Goal: Task Accomplishment & Management: Manage account settings

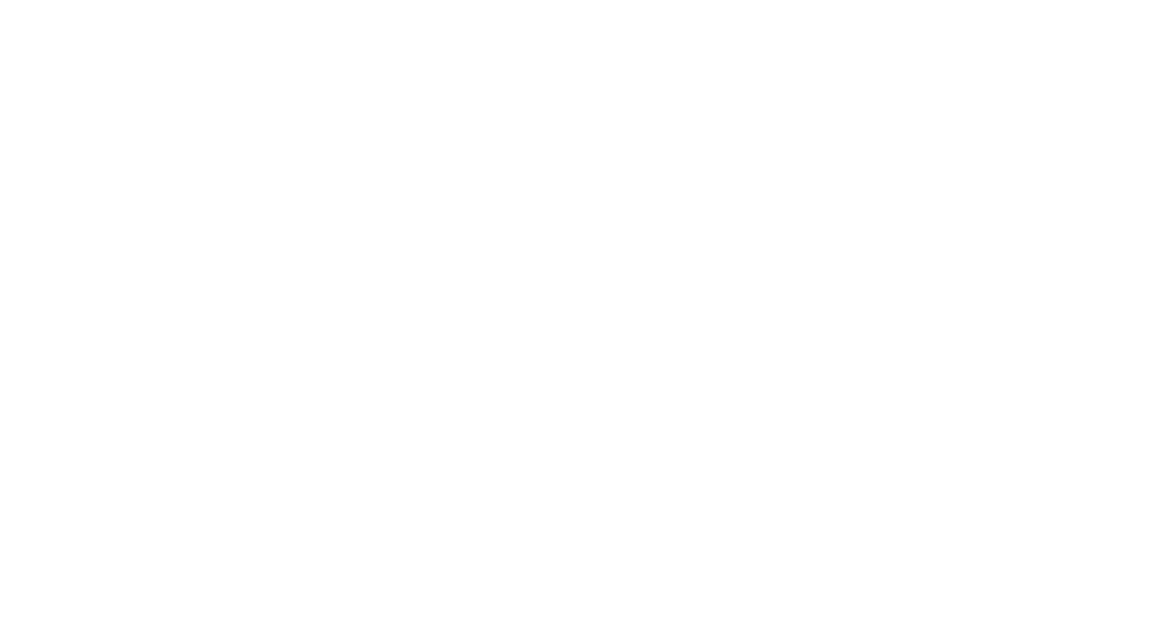
select select "2025"
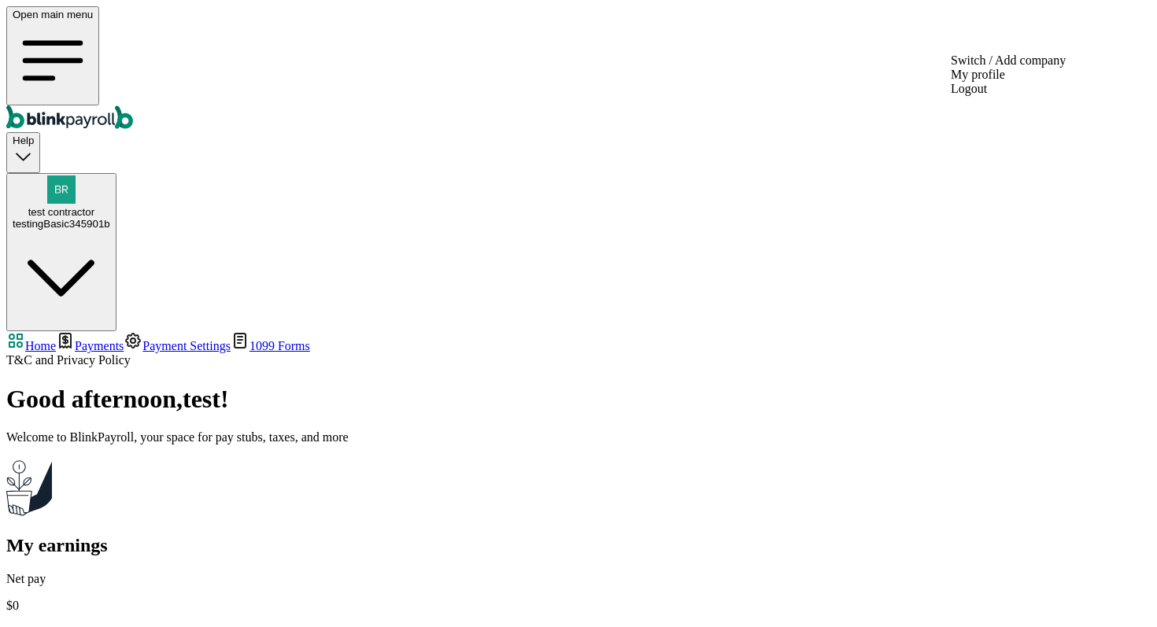
click at [110, 218] on div "testingBasic345901b" at bounding box center [62, 224] width 98 height 12
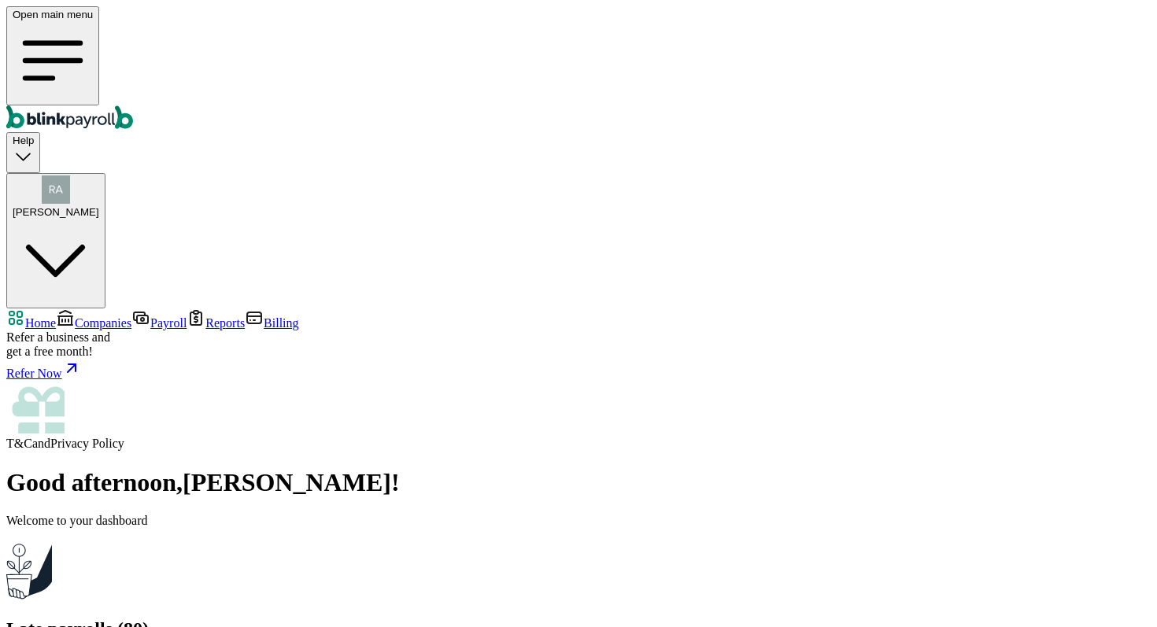
click at [87, 316] on link "Companies" at bounding box center [94, 322] width 76 height 13
click at [89, 316] on span "Companies" at bounding box center [103, 322] width 57 height 13
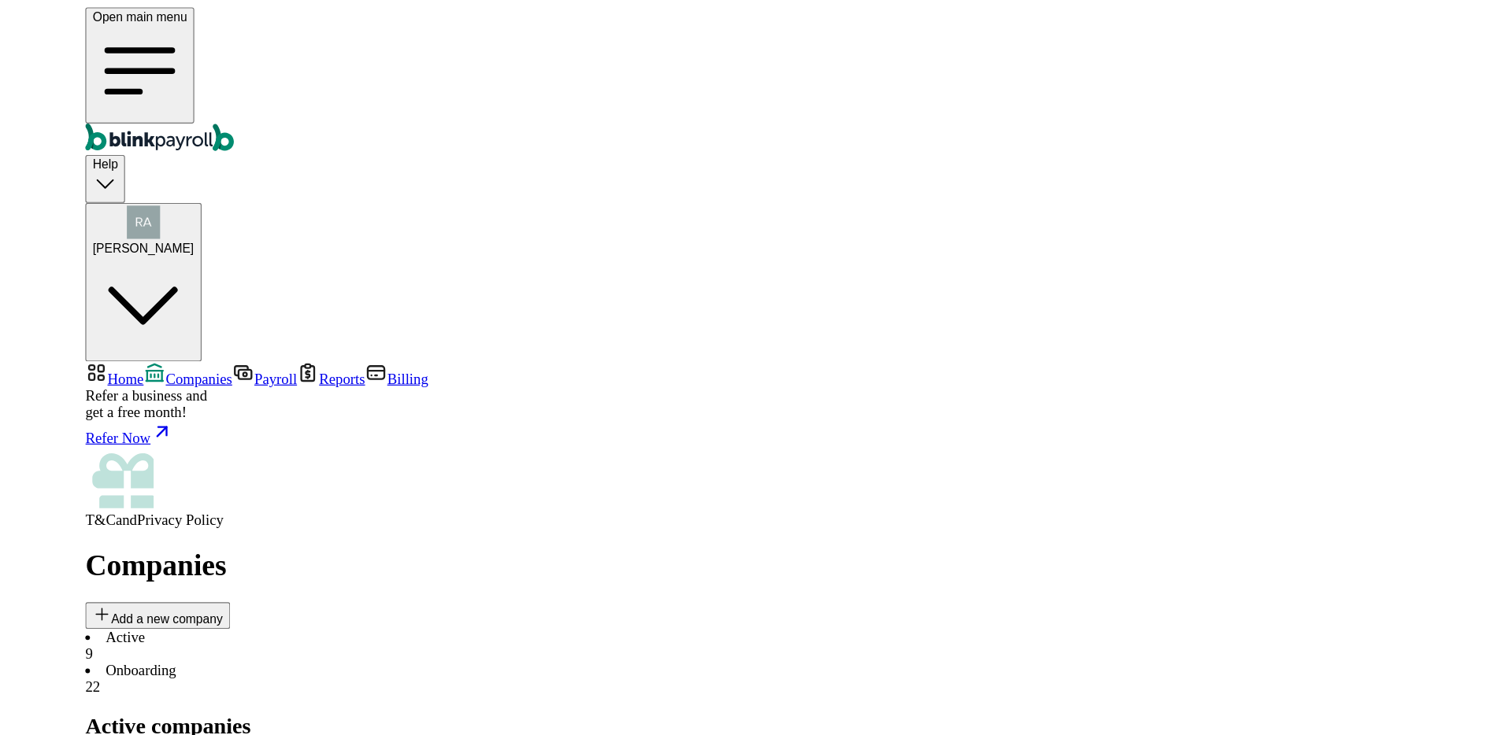
scroll to position [3, 0]
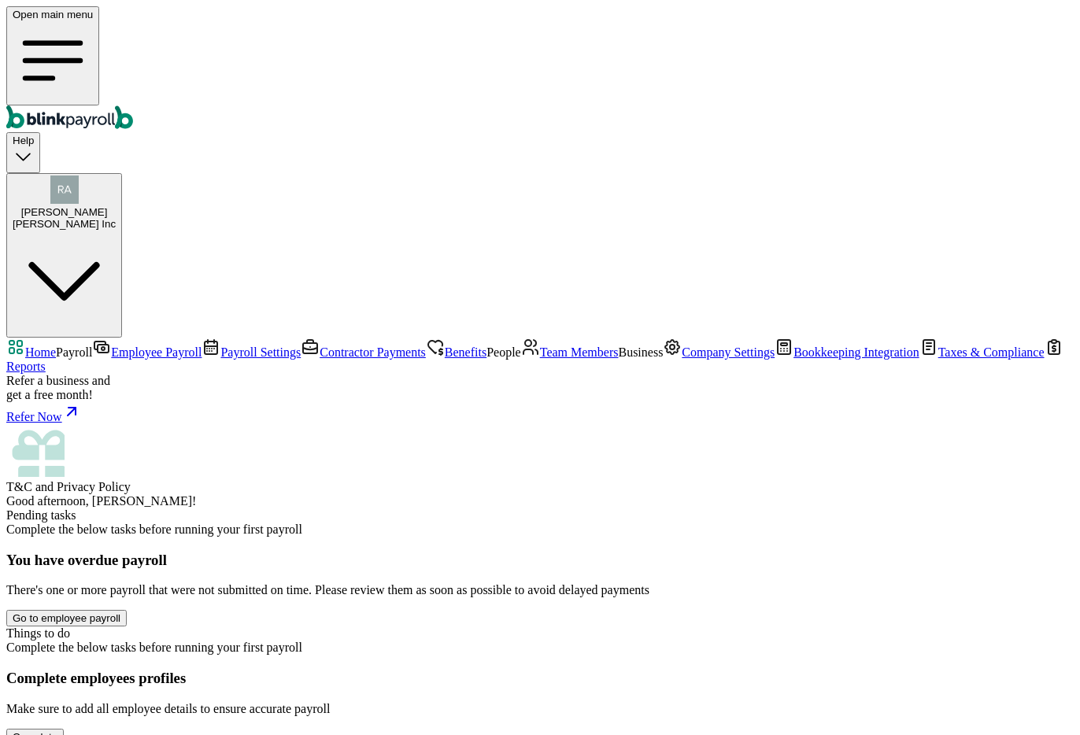
click at [105, 346] on link "Employee Payroll" at bounding box center [146, 352] width 109 height 13
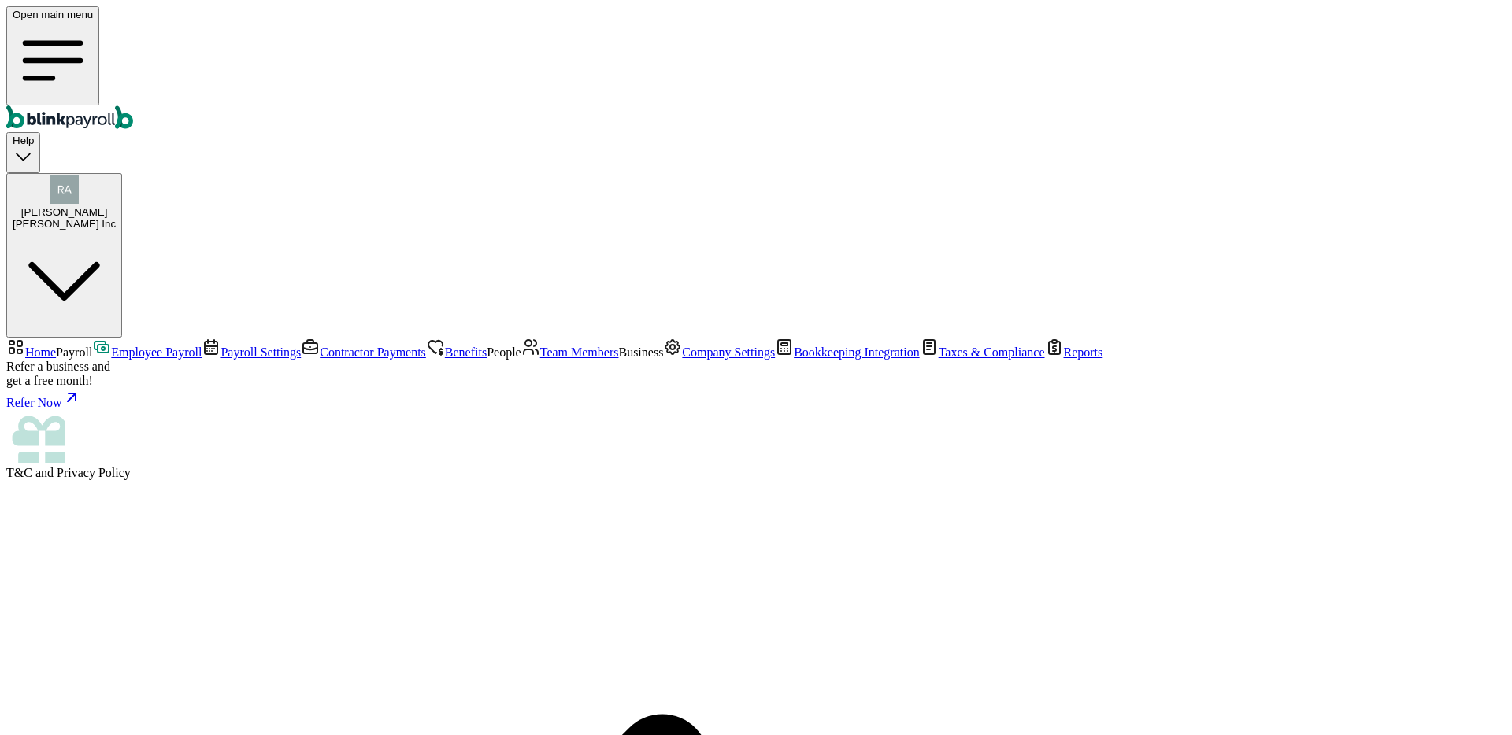
click at [521, 359] on link "Team Members" at bounding box center [570, 352] width 98 height 13
click at [540, 359] on span "Team Members" at bounding box center [579, 352] width 79 height 13
click at [116, 230] on icon "button" at bounding box center [64, 281] width 103 height 103
